Goal: Information Seeking & Learning: Learn about a topic

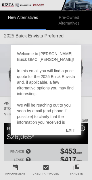
scroll to position [4, 0]
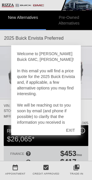
click at [72, 137] on div "EXIT" at bounding box center [70, 130] width 20 height 17
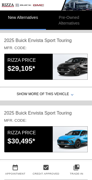
scroll to position [205, 0]
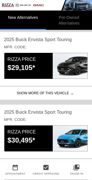
click at [33, 140] on div "$30,495*" at bounding box center [29, 141] width 45 height 10
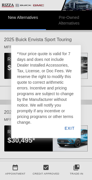
click at [72, 135] on div "EXIT" at bounding box center [69, 128] width 22 height 19
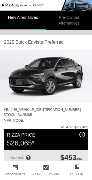
click at [49, 68] on img at bounding box center [46, 76] width 92 height 52
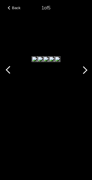
click at [86, 82] on div at bounding box center [82, 70] width 17 height 23
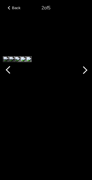
click at [86, 82] on div at bounding box center [82, 70] width 17 height 23
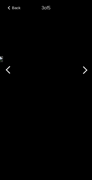
click at [85, 82] on div at bounding box center [82, 70] width 17 height 23
click at [84, 74] on div at bounding box center [83, 70] width 8 height 8
click at [88, 82] on div at bounding box center [82, 70] width 17 height 23
click at [87, 82] on div at bounding box center [82, 70] width 17 height 23
click at [85, 74] on div at bounding box center [83, 70] width 8 height 8
